Goal: Task Accomplishment & Management: Use online tool/utility

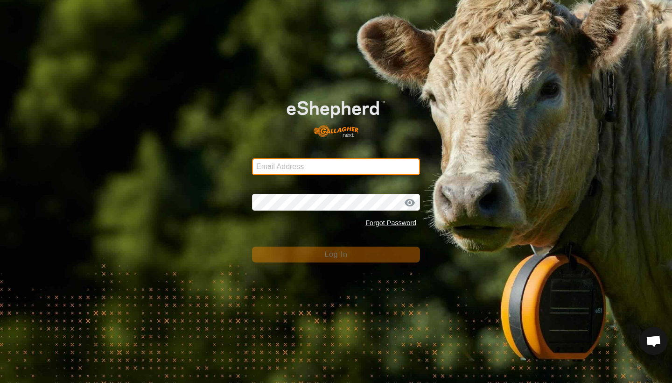
type input "[EMAIL_ADDRESS][DOMAIN_NAME]"
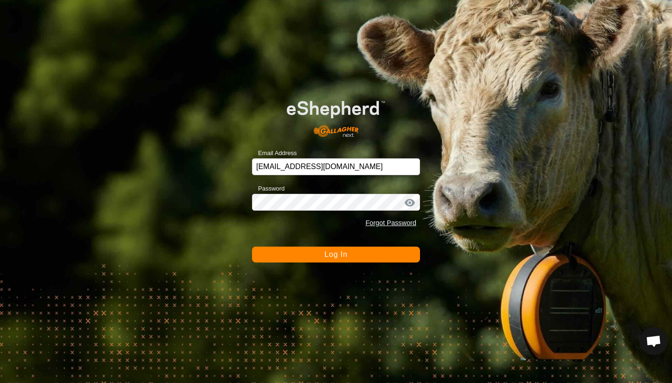
click at [345, 257] on span "Log In" at bounding box center [335, 254] width 23 height 8
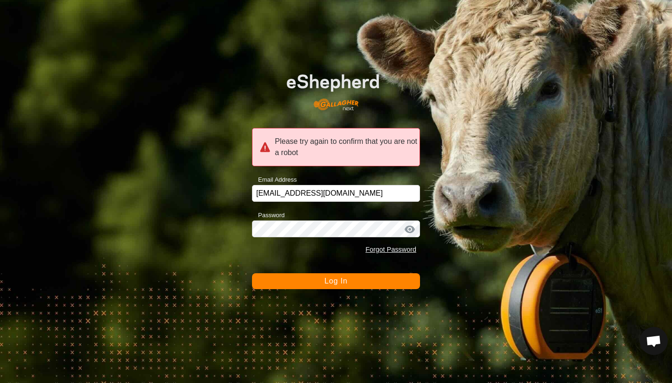
click at [338, 284] on span "Log In" at bounding box center [335, 281] width 23 height 8
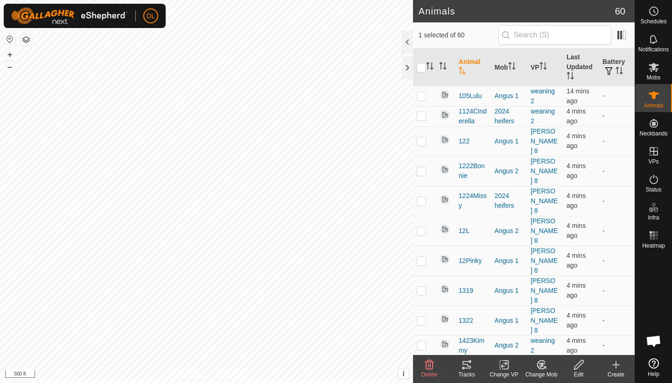
click at [512, 369] on change-vp-svg-icon at bounding box center [504, 364] width 37 height 11
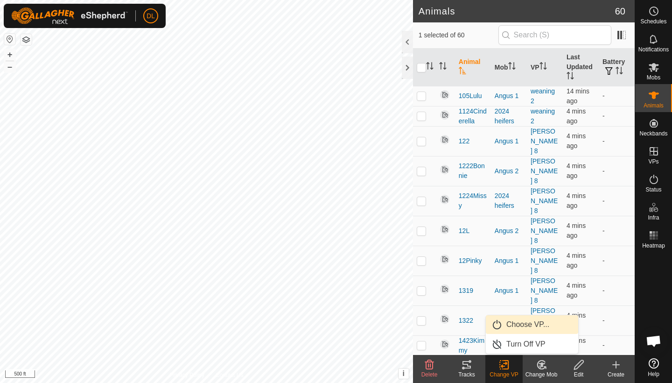
click at [512, 322] on link "Choose VP..." at bounding box center [532, 324] width 92 height 19
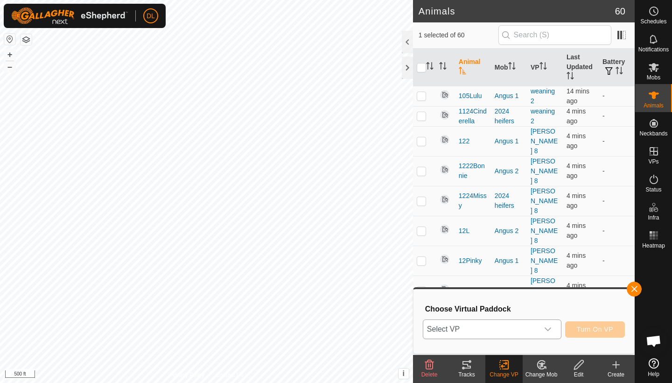
click at [504, 323] on span "Select VP" at bounding box center [480, 329] width 115 height 19
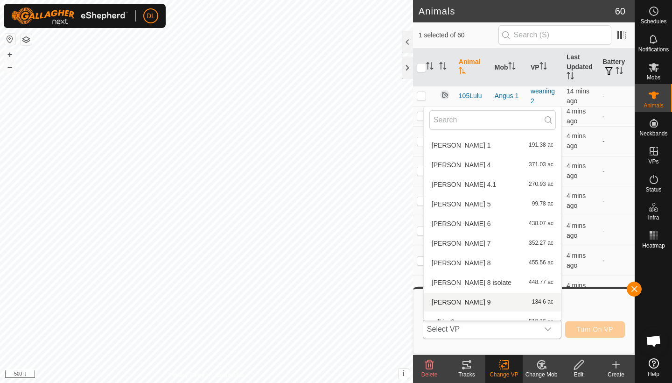
scroll to position [331, 0]
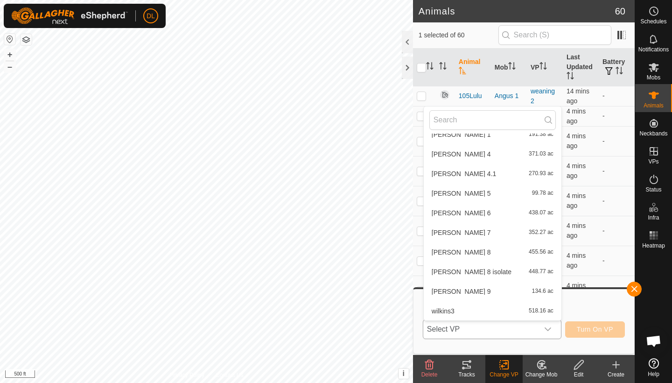
click at [448, 251] on li "[PERSON_NAME] 8 455.56 ac" at bounding box center [493, 252] width 138 height 19
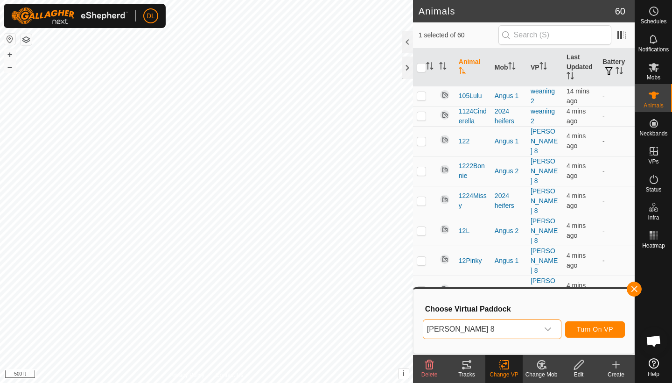
click at [586, 329] on span "Turn On VP" at bounding box center [595, 328] width 36 height 7
